Goal: Communication & Community: Answer question/provide support

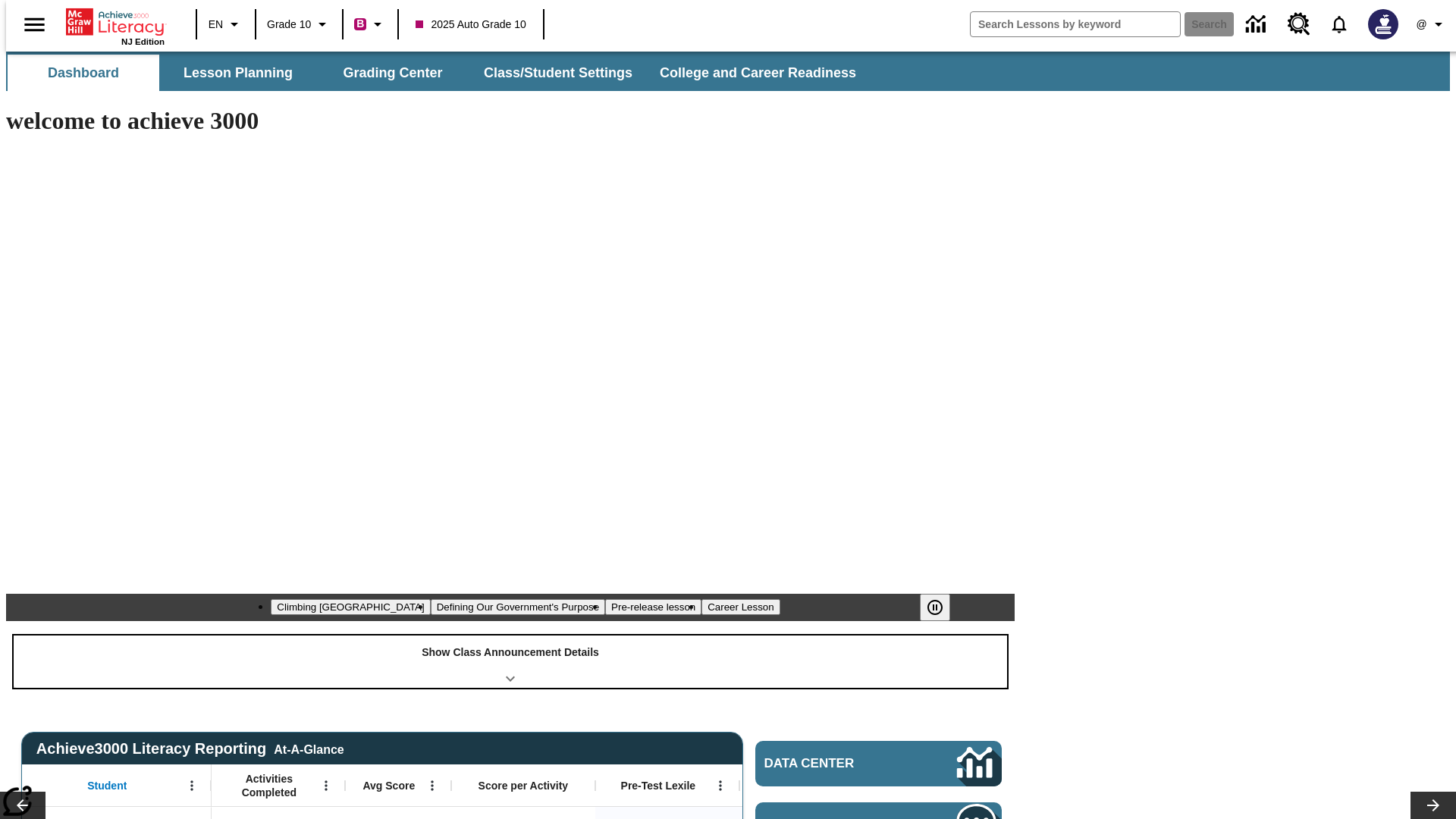
click at [510, 636] on div "Show Class Announcement Details" at bounding box center [510, 662] width 993 height 52
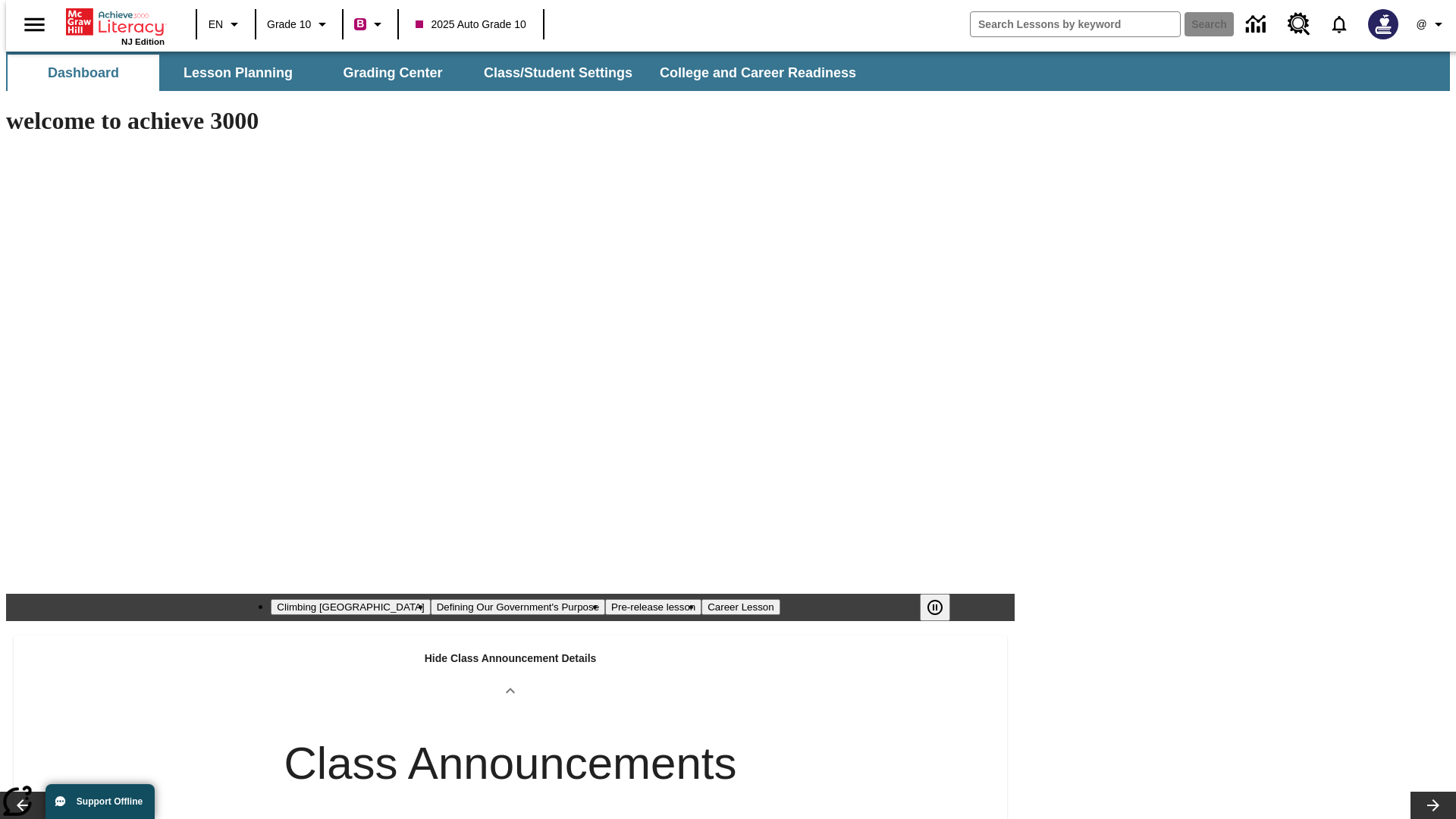
type input "[URL][DOMAIN_NAME]"
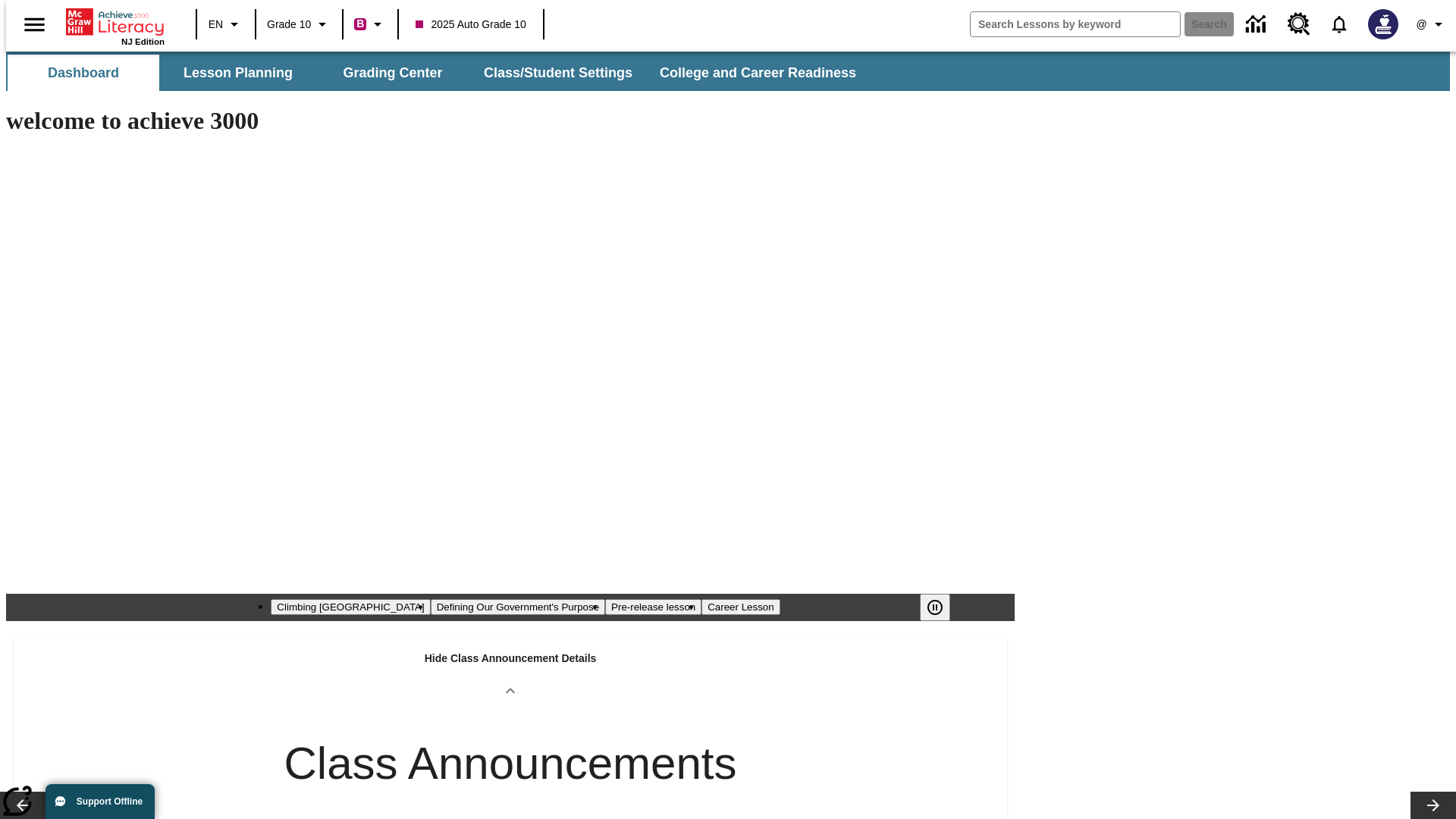
scroll to position [495, 0]
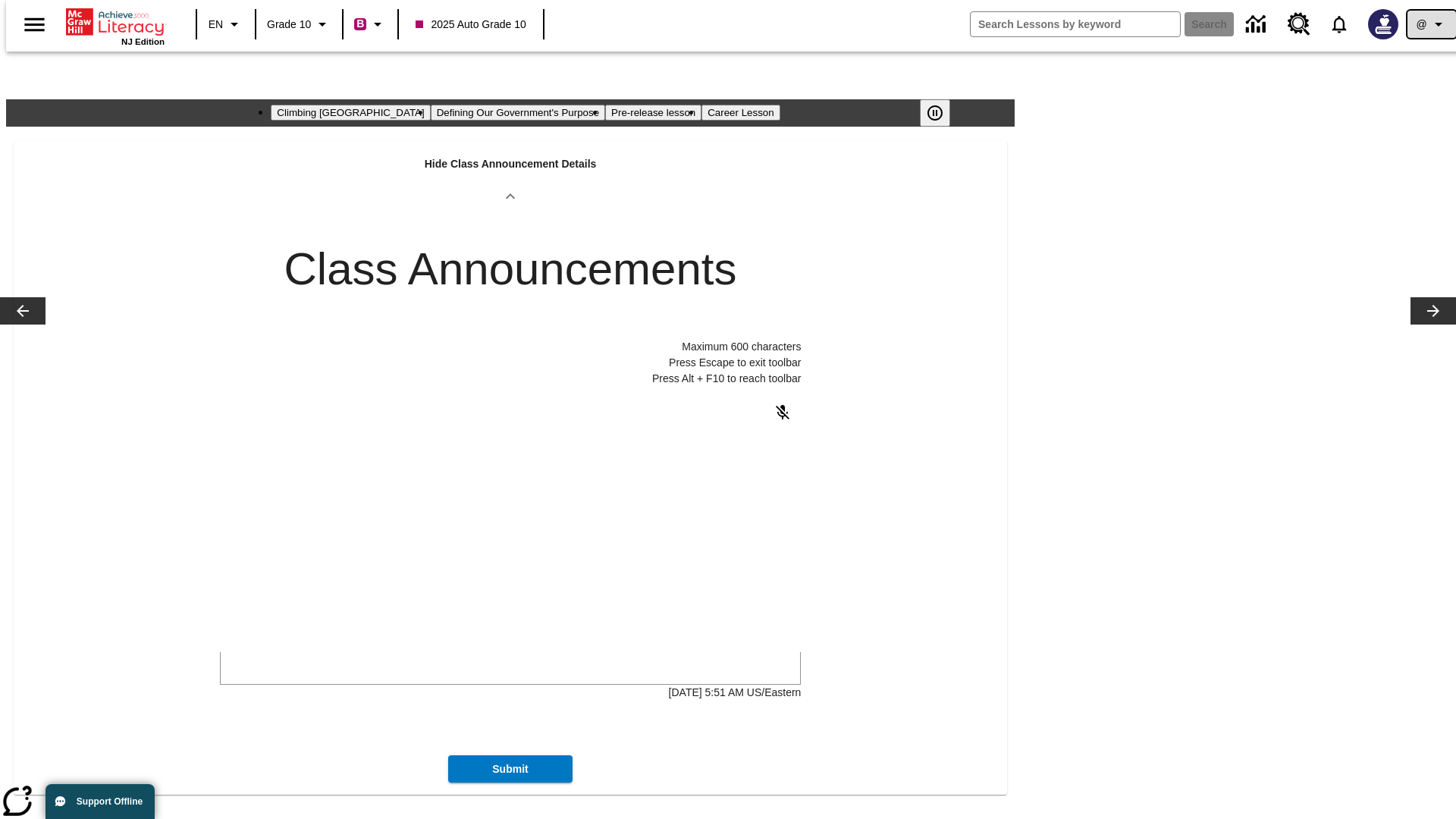
click at [1429, 24] on icon "Profile/Settings" at bounding box center [1438, 23] width 18 height 18
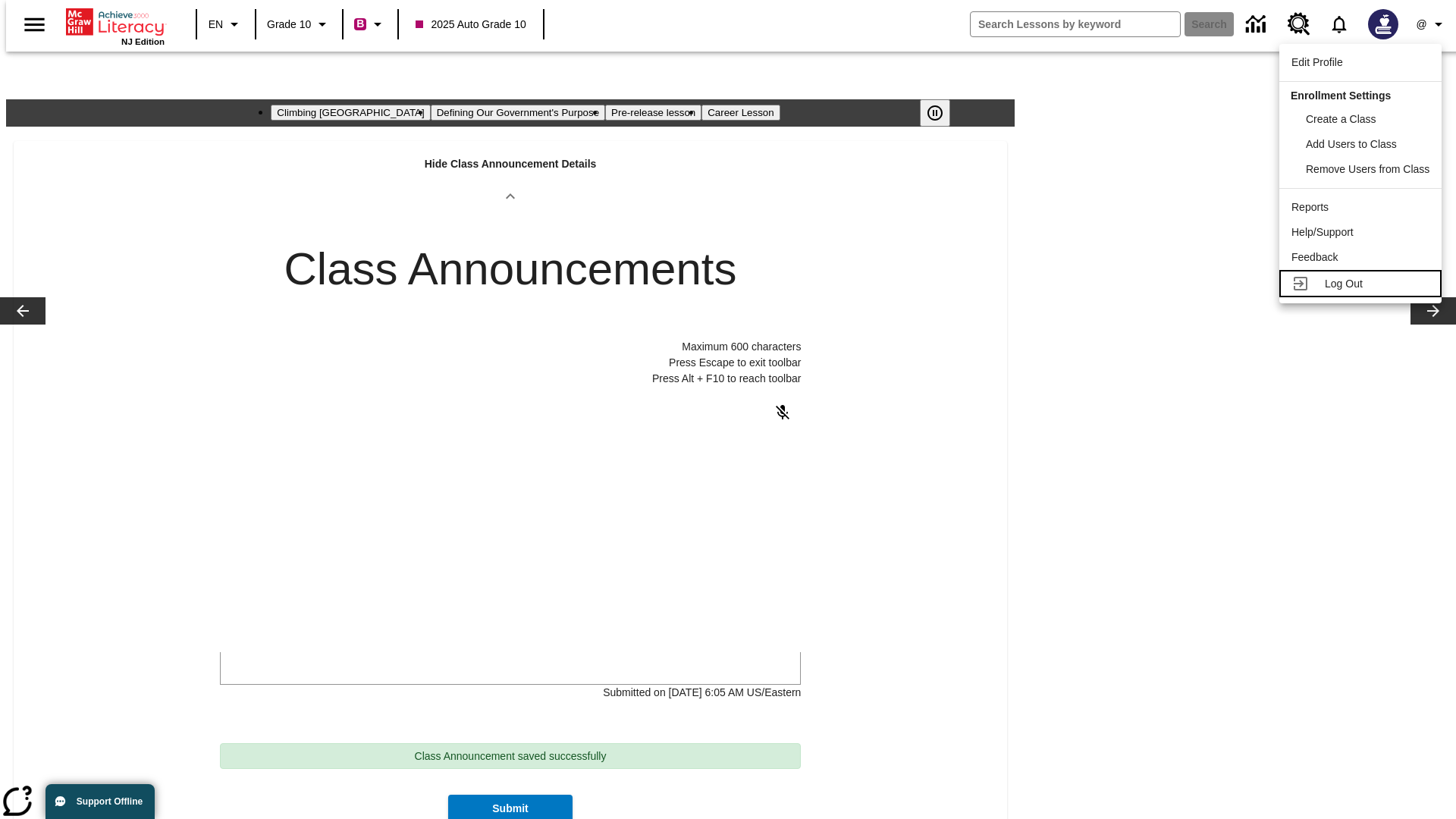
click at [1361, 283] on span "Log Out" at bounding box center [1343, 283] width 38 height 12
